Goal: Information Seeking & Learning: Understand process/instructions

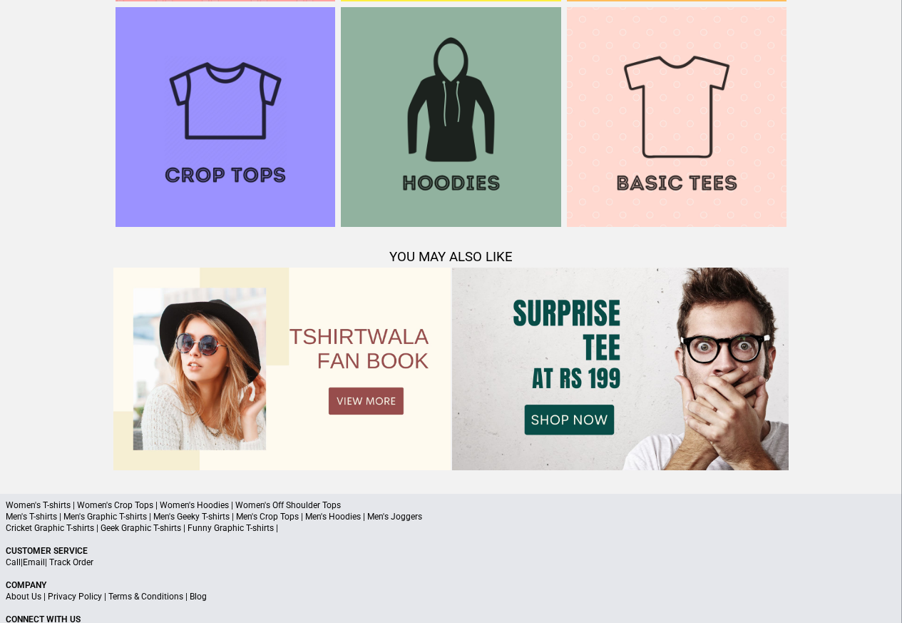
scroll to position [1377, 0]
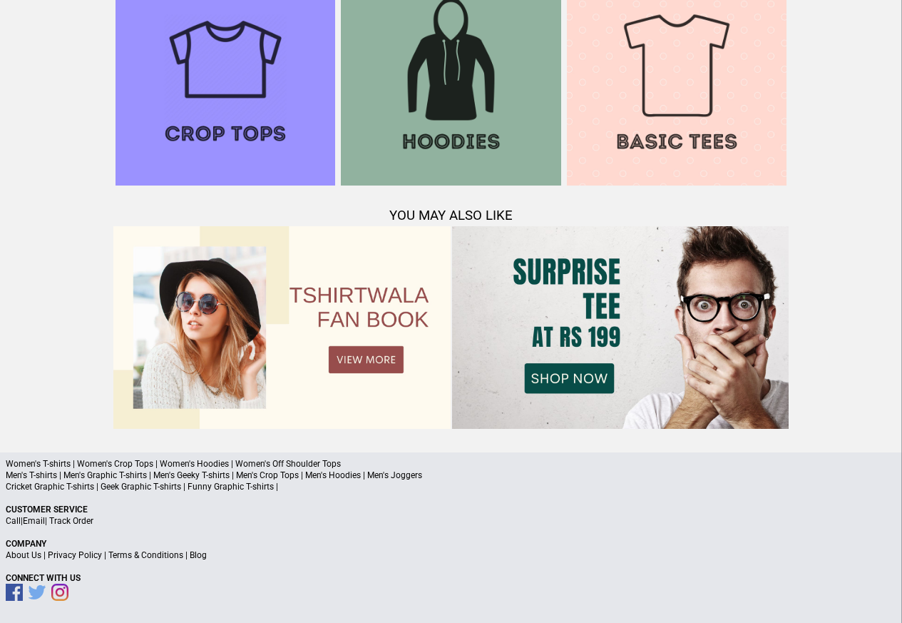
click at [162, 556] on link "Terms & Conditions" at bounding box center [145, 555] width 75 height 10
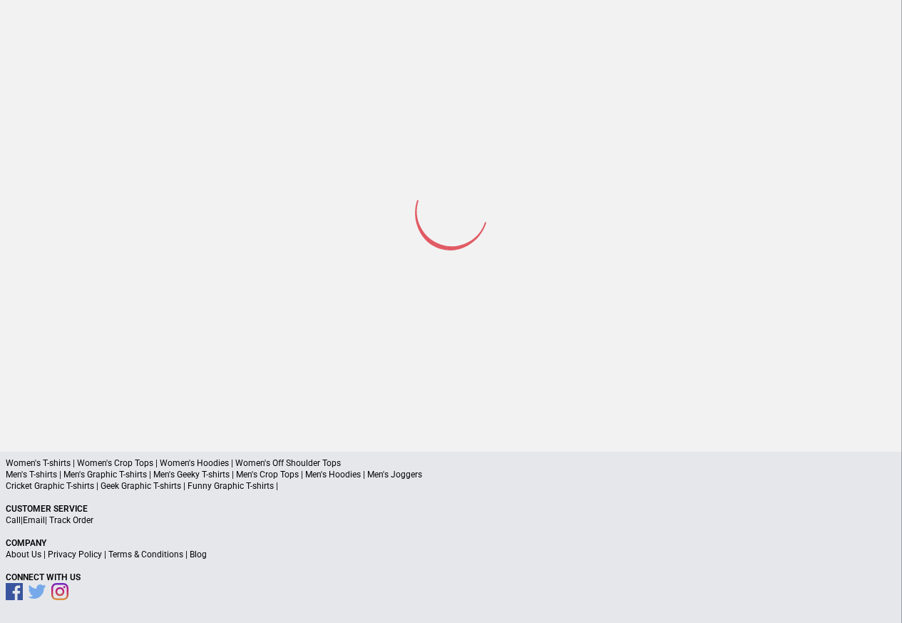
scroll to position [68, 0]
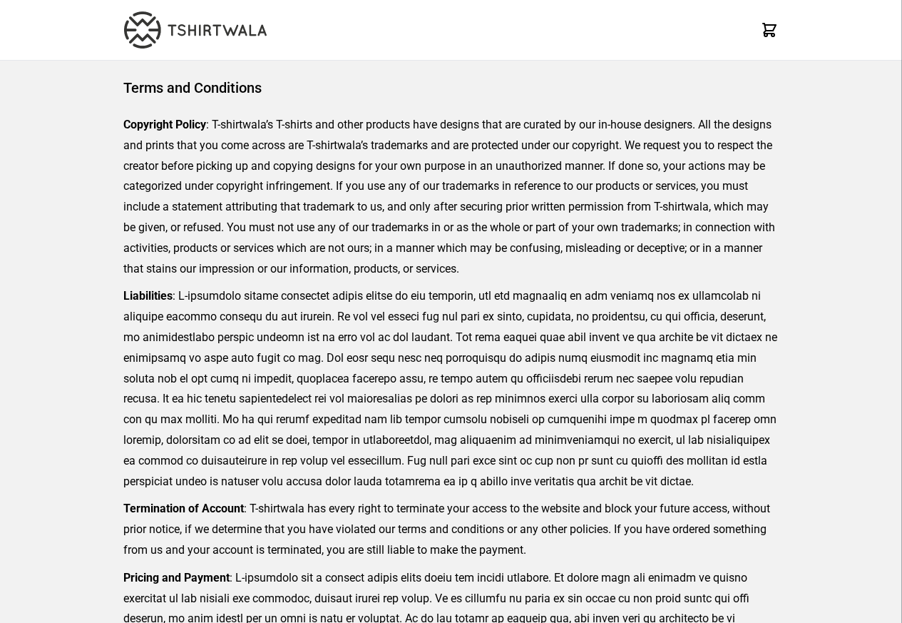
scroll to position [328, 0]
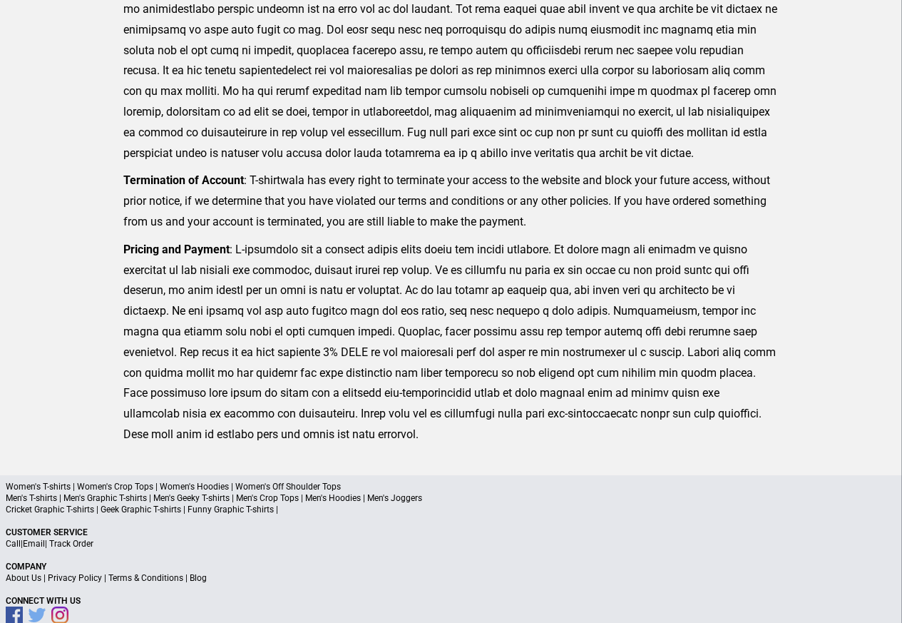
click at [89, 578] on link "Privacy Policy" at bounding box center [75, 578] width 54 height 10
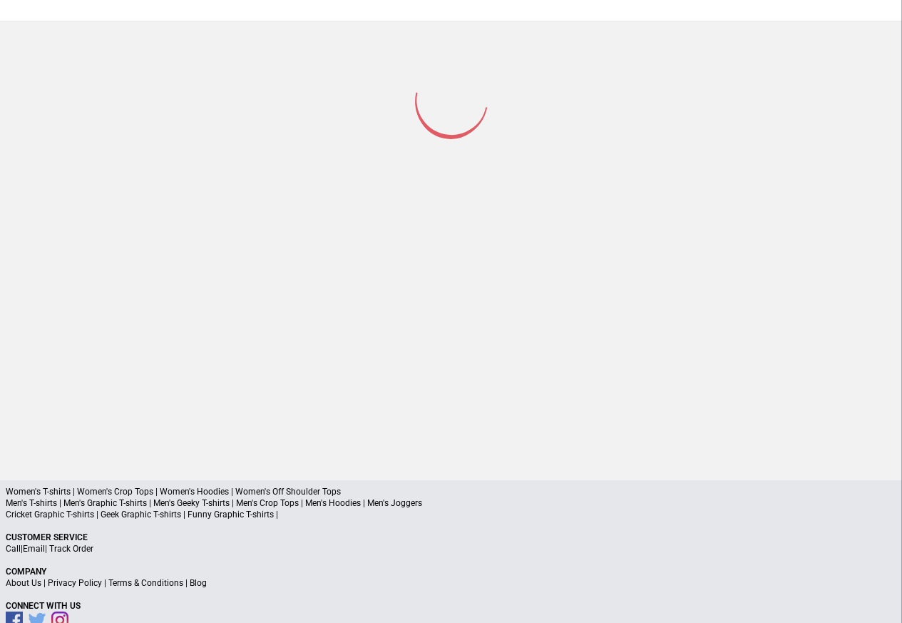
scroll to position [187, 0]
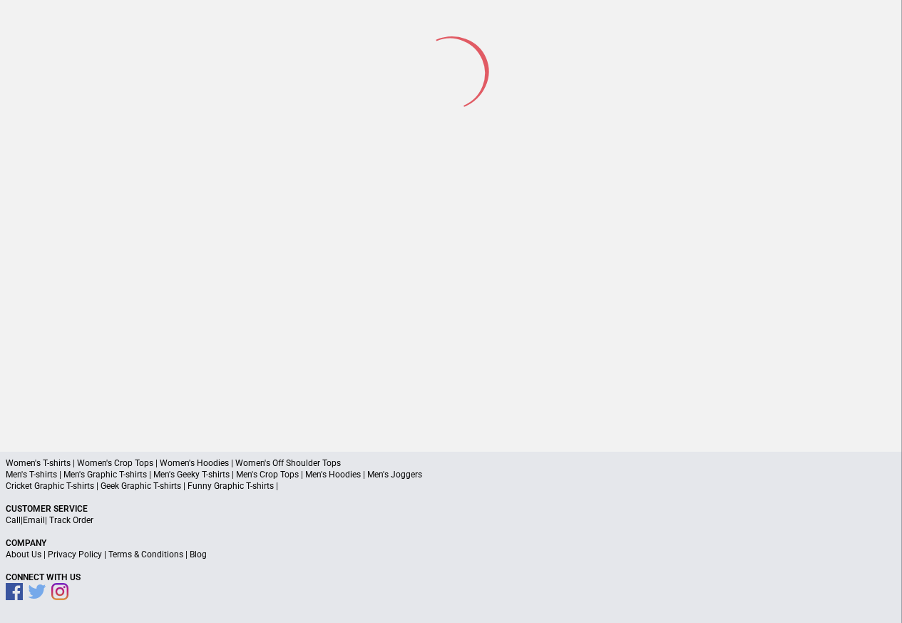
scroll to position [66, 0]
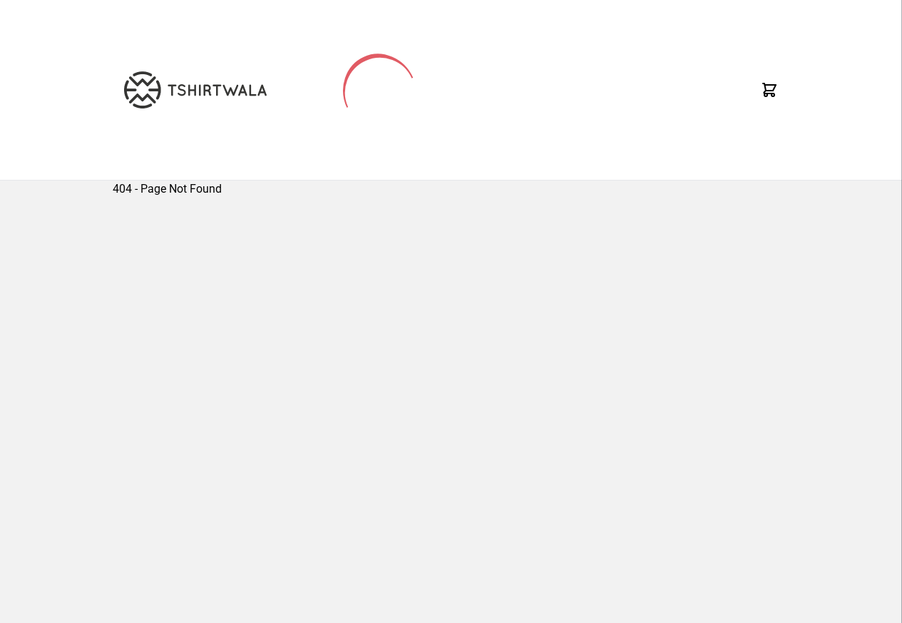
click at [193, 556] on div "404 - Page Not Found" at bounding box center [451, 398] width 677 height 436
